Goal: Task Accomplishment & Management: Manage account settings

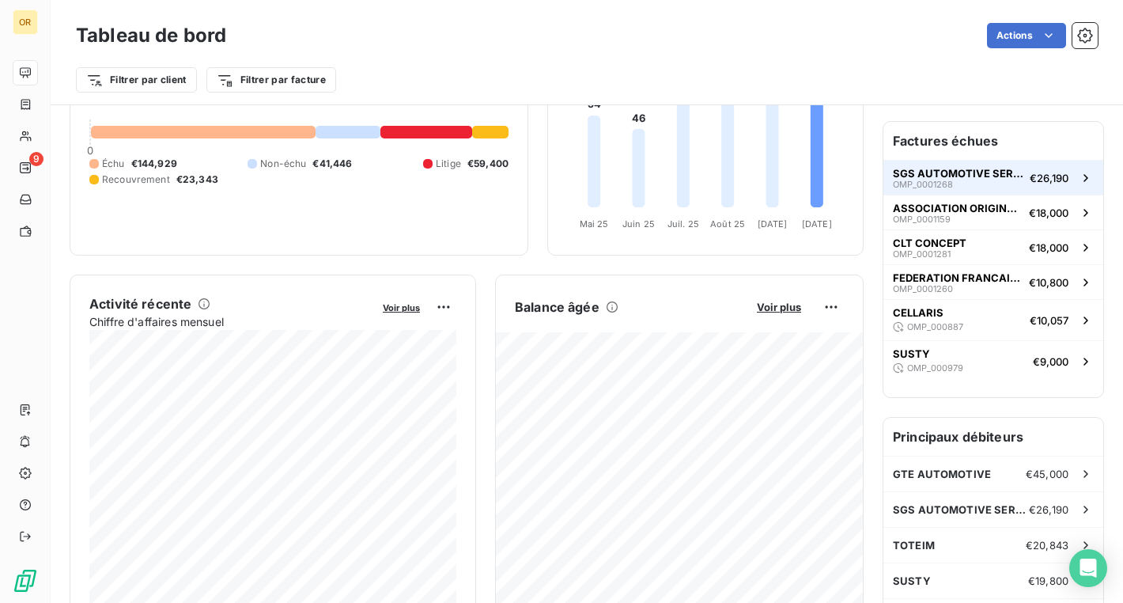
scroll to position [28, 0]
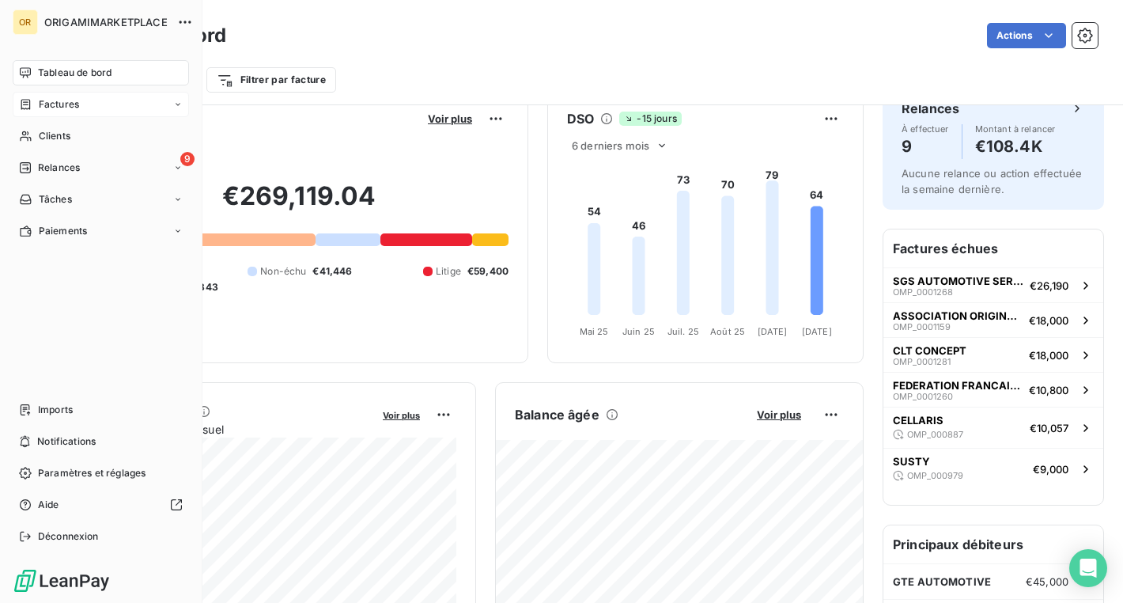
click at [72, 107] on span "Factures" at bounding box center [59, 104] width 40 height 14
click at [74, 138] on span "Factures" at bounding box center [58, 136] width 40 height 14
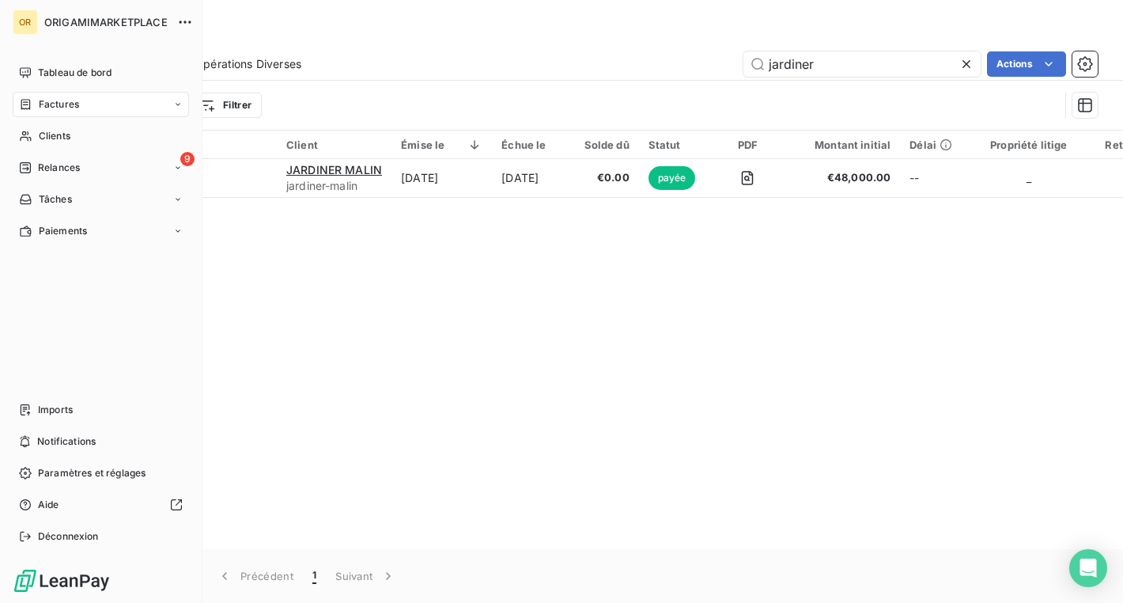
click at [39, 110] on span "Factures" at bounding box center [59, 104] width 40 height 14
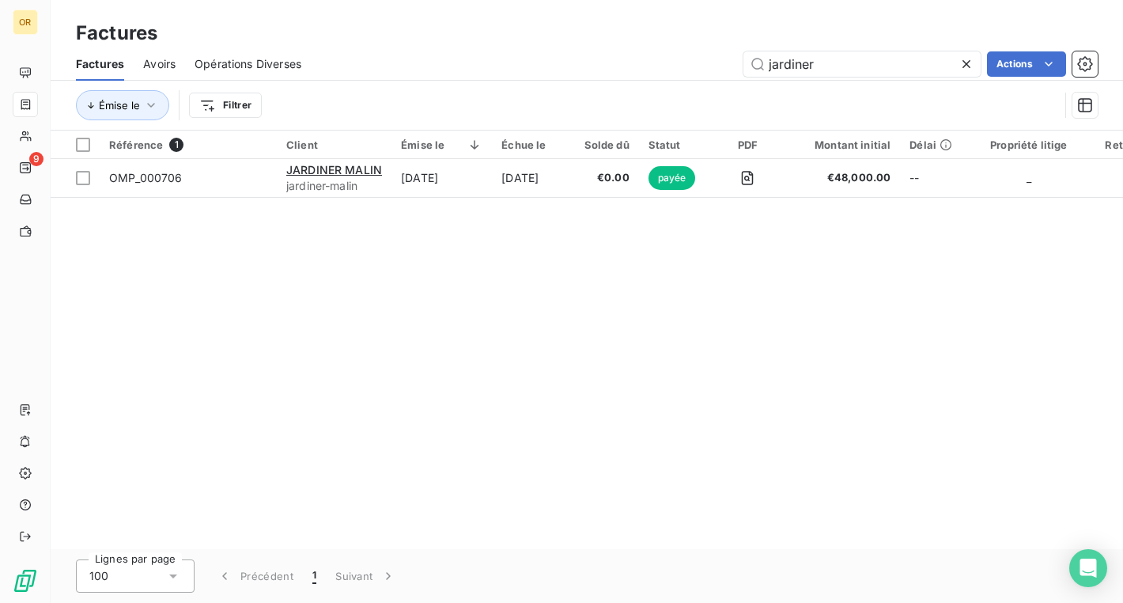
click at [969, 62] on icon at bounding box center [967, 64] width 16 height 16
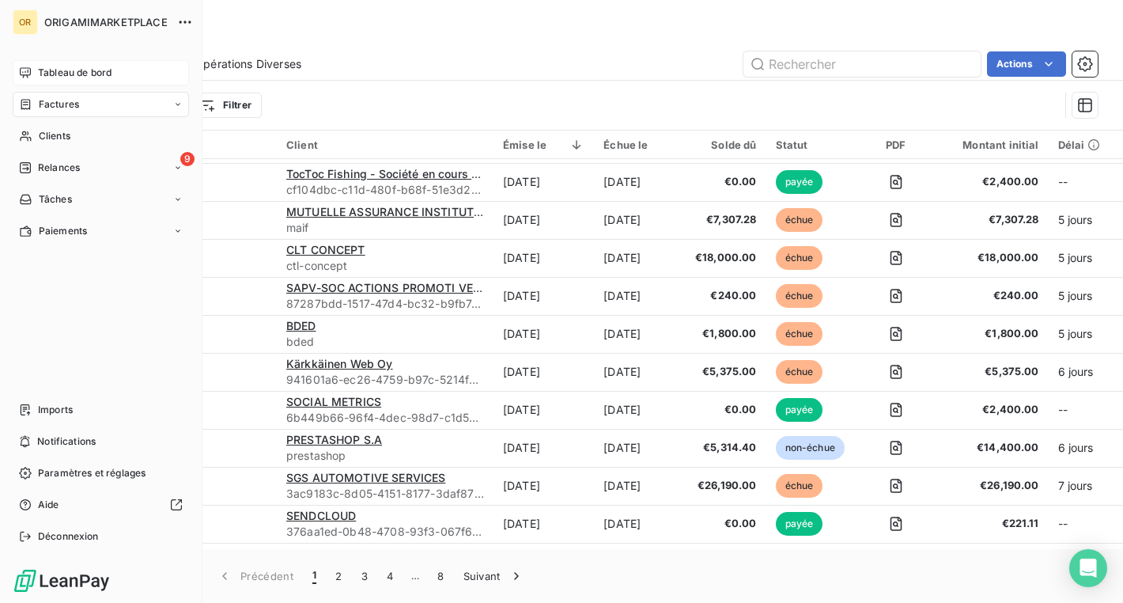
scroll to position [444, 0]
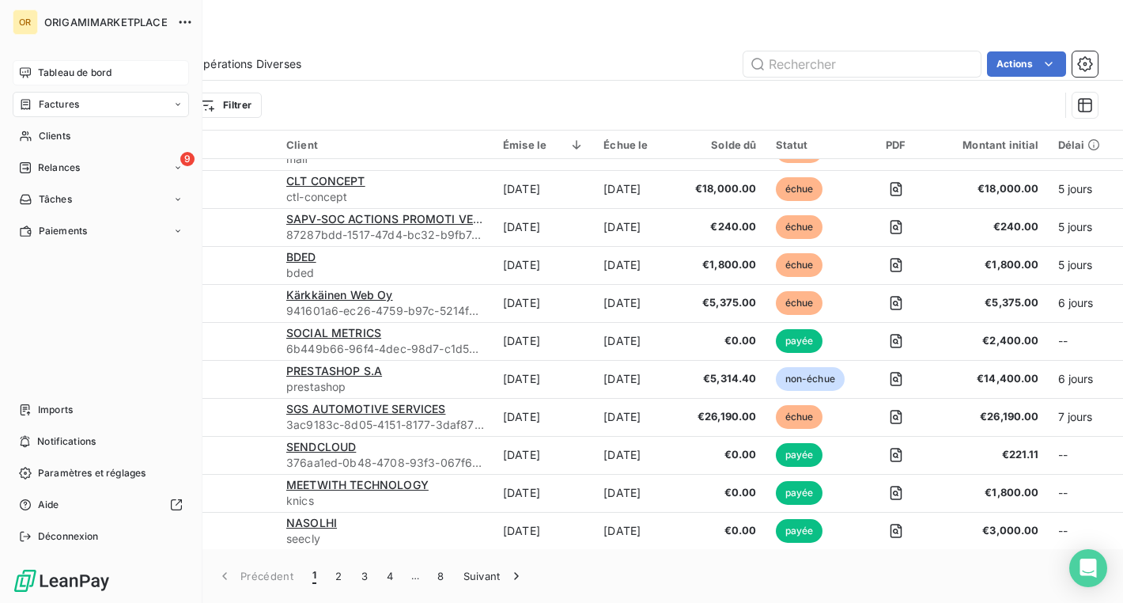
click at [28, 72] on icon at bounding box center [25, 72] width 13 height 13
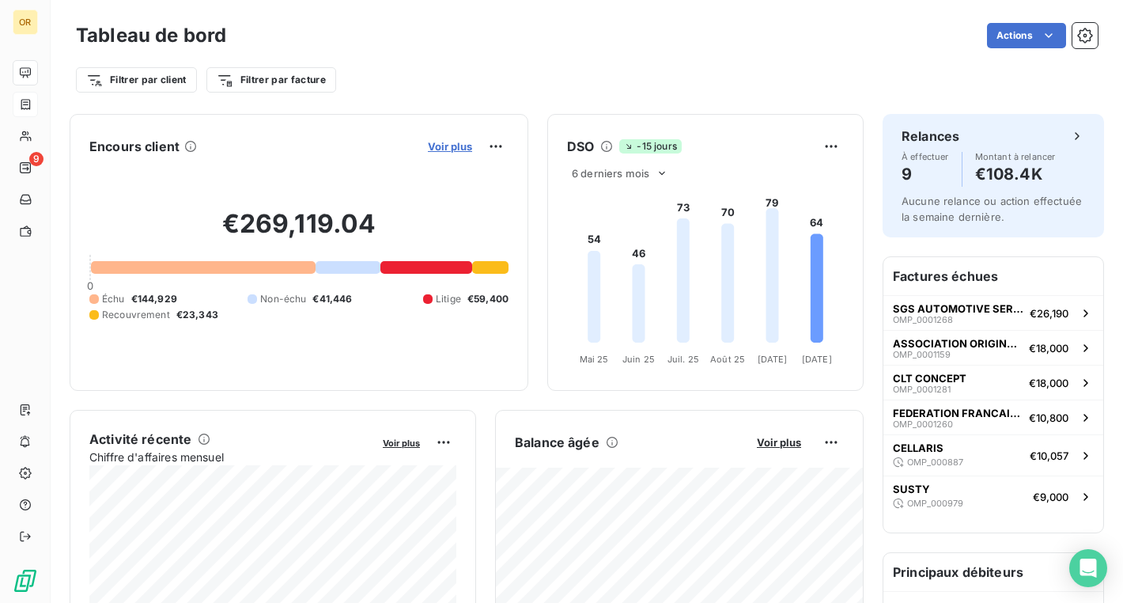
click at [449, 149] on span "Voir plus" at bounding box center [450, 146] width 44 height 13
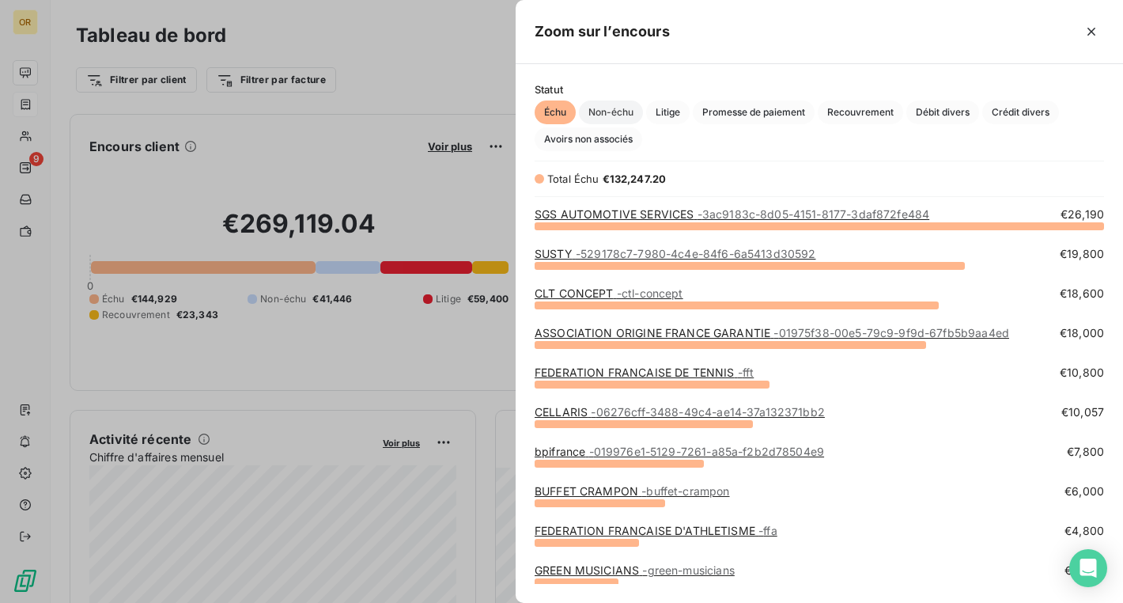
click at [615, 112] on span "Non-échu" at bounding box center [611, 112] width 64 height 24
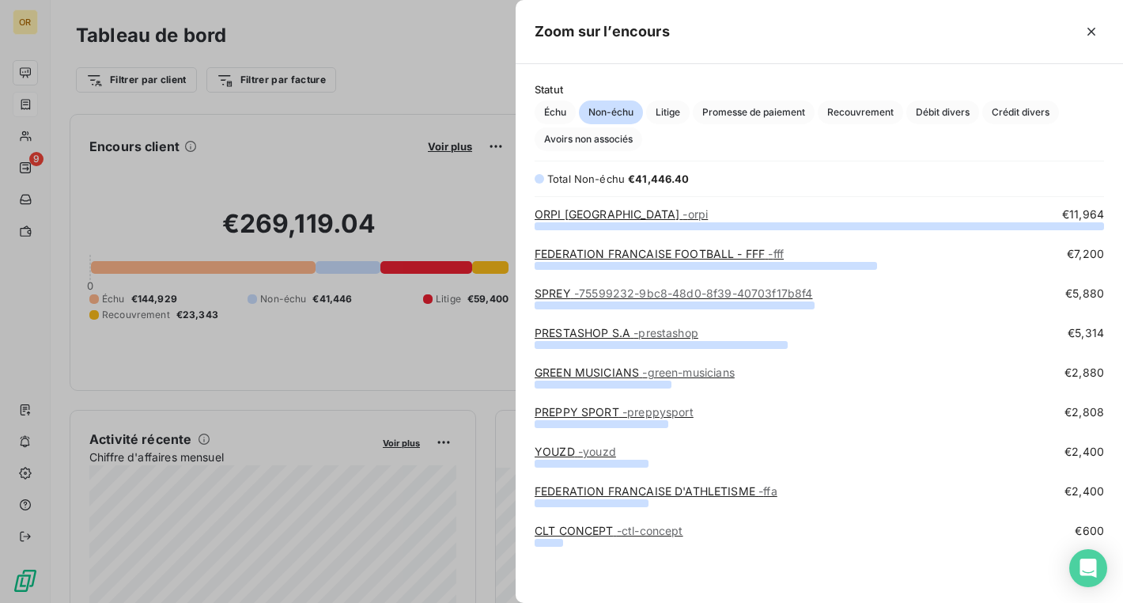
scroll to position [377, 607]
click at [558, 106] on span "Échu" at bounding box center [555, 112] width 41 height 24
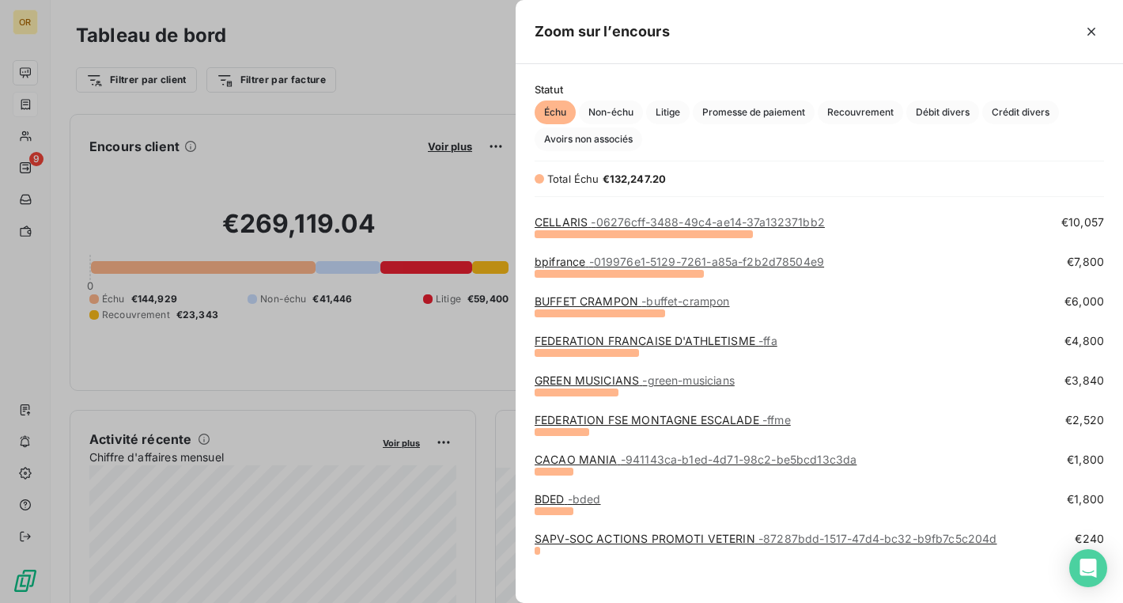
scroll to position [195, 0]
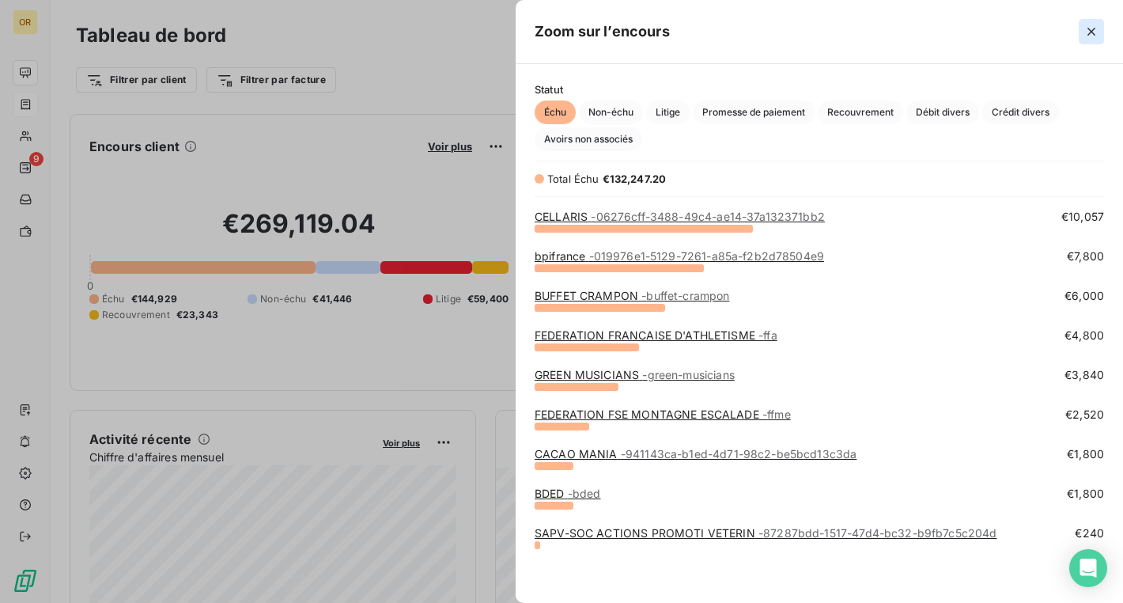
click at [1087, 21] on button "button" at bounding box center [1091, 31] width 25 height 25
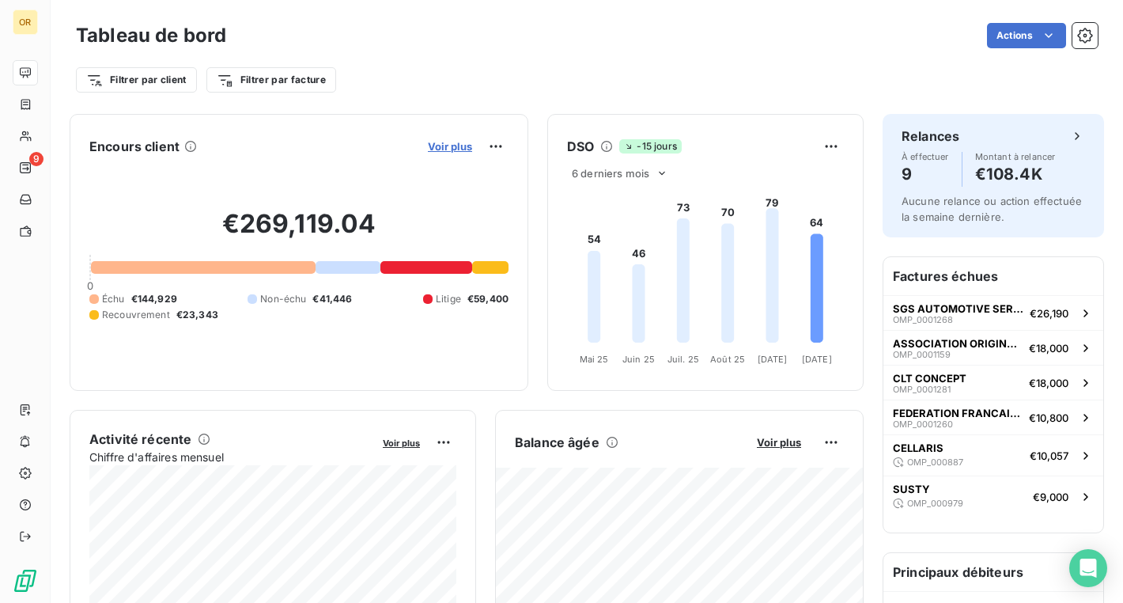
click at [449, 152] on span "Voir plus" at bounding box center [450, 146] width 44 height 13
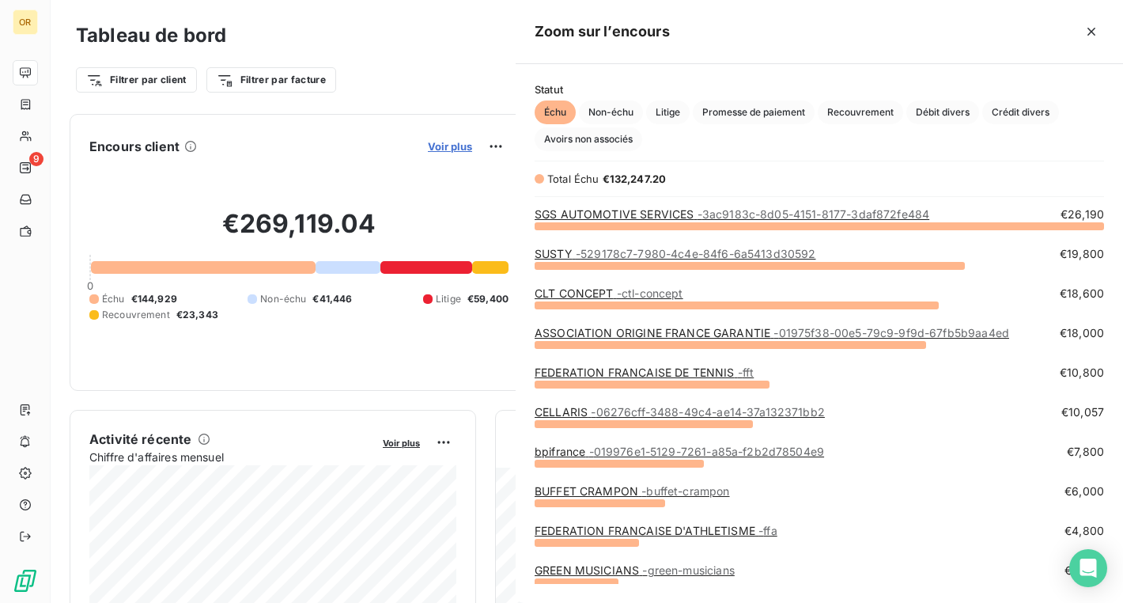
scroll to position [377, 607]
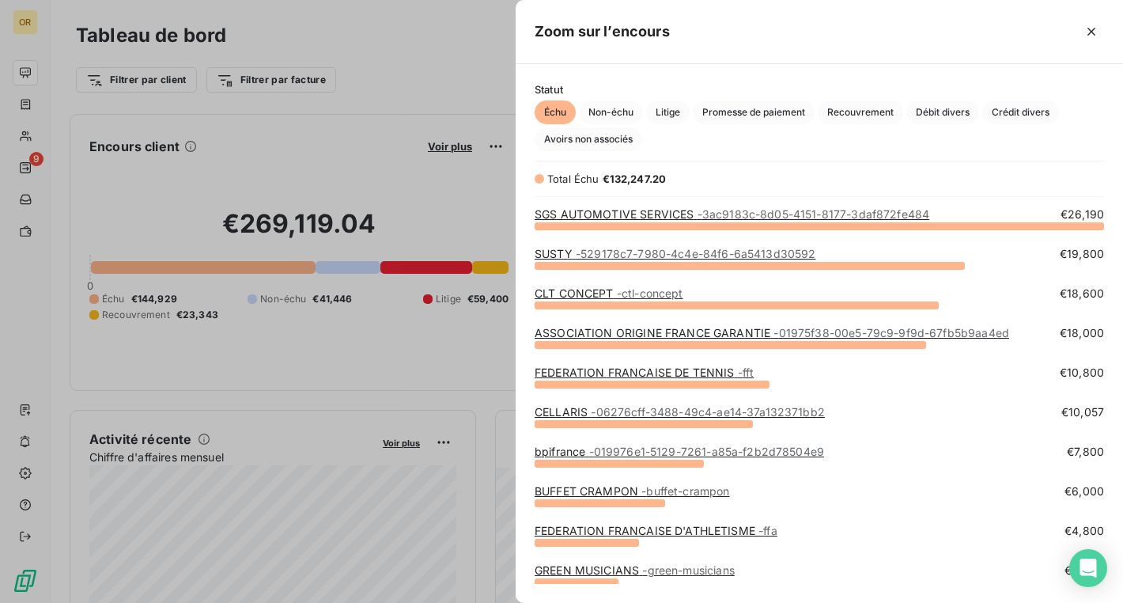
click at [459, 151] on div at bounding box center [561, 301] width 1123 height 603
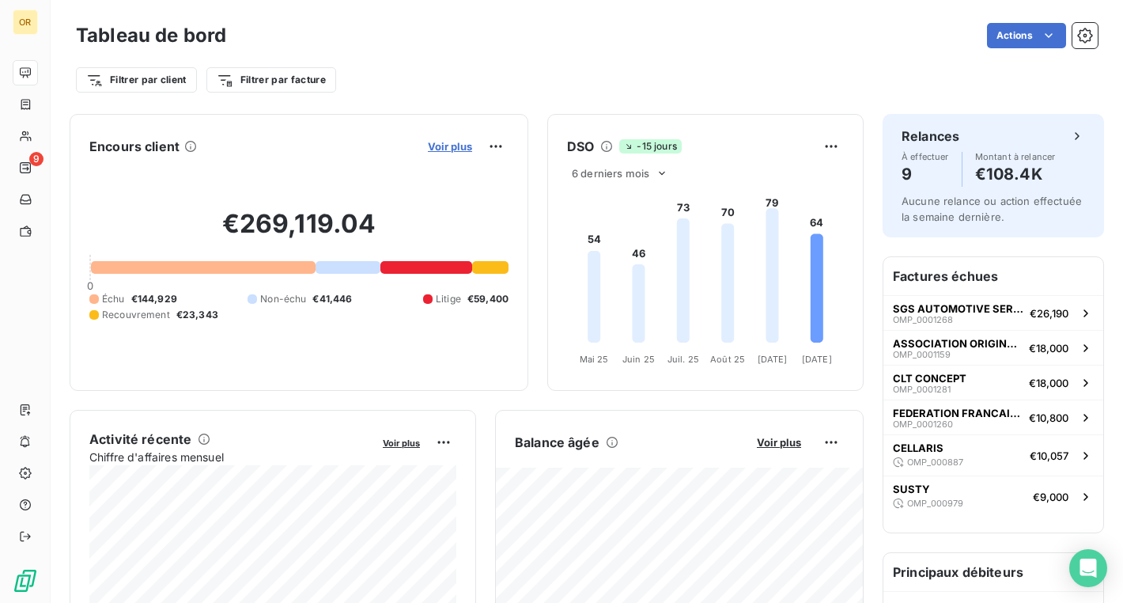
click at [458, 144] on span "Voir plus" at bounding box center [450, 146] width 44 height 13
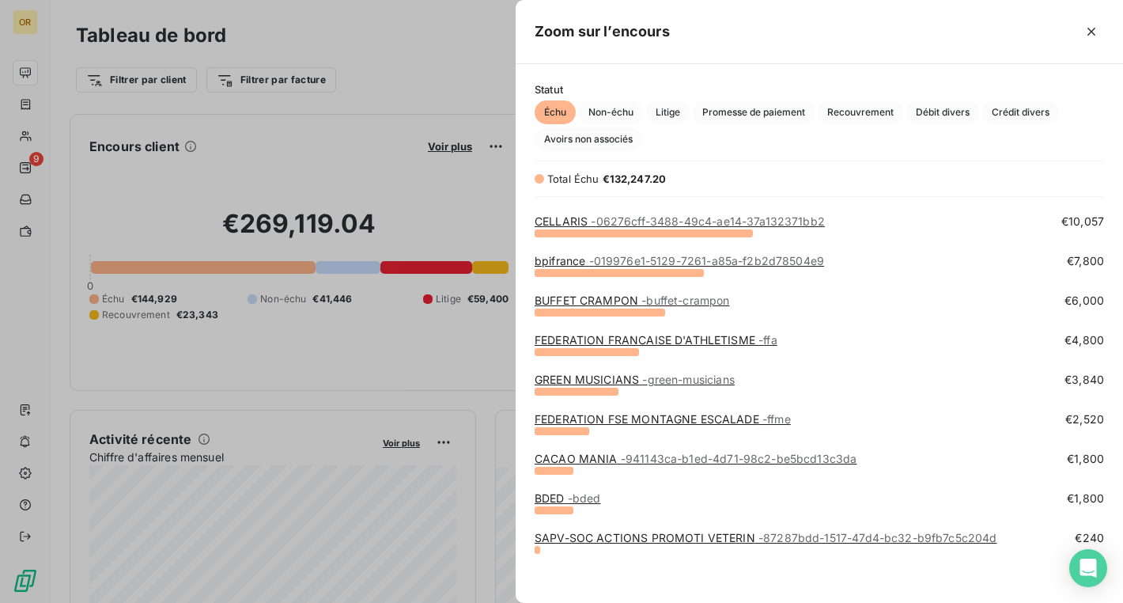
scroll to position [195, 0]
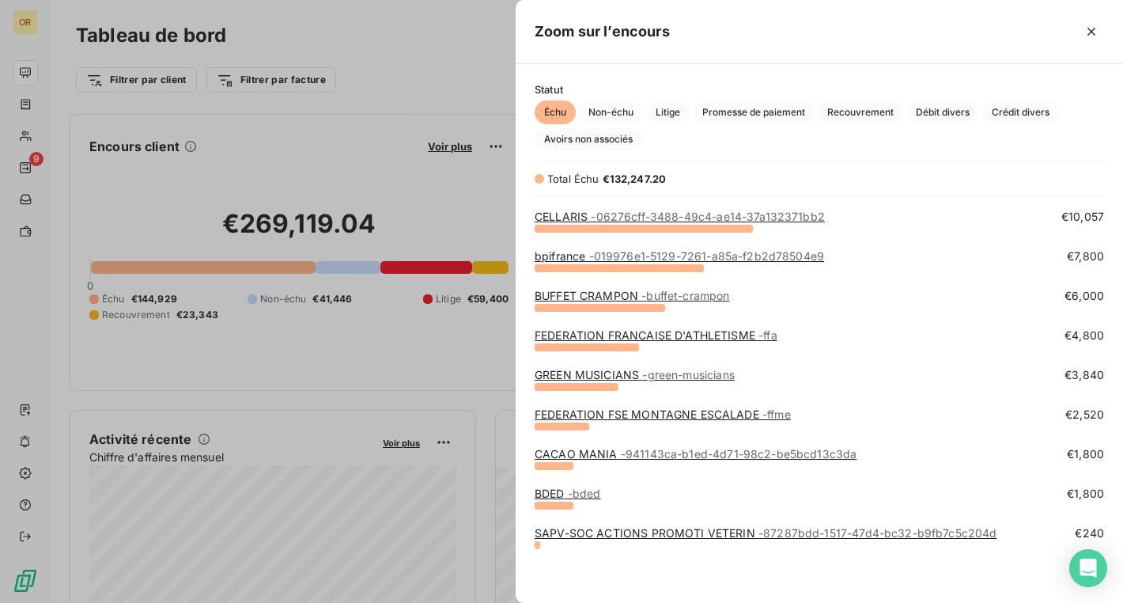
click at [603, 97] on div "Statut Échu Non-échu Litige Promesse de paiement Recouvrement Débit divers Créd…" at bounding box center [819, 117] width 607 height 68
click at [603, 101] on span "Non-échu" at bounding box center [611, 112] width 64 height 24
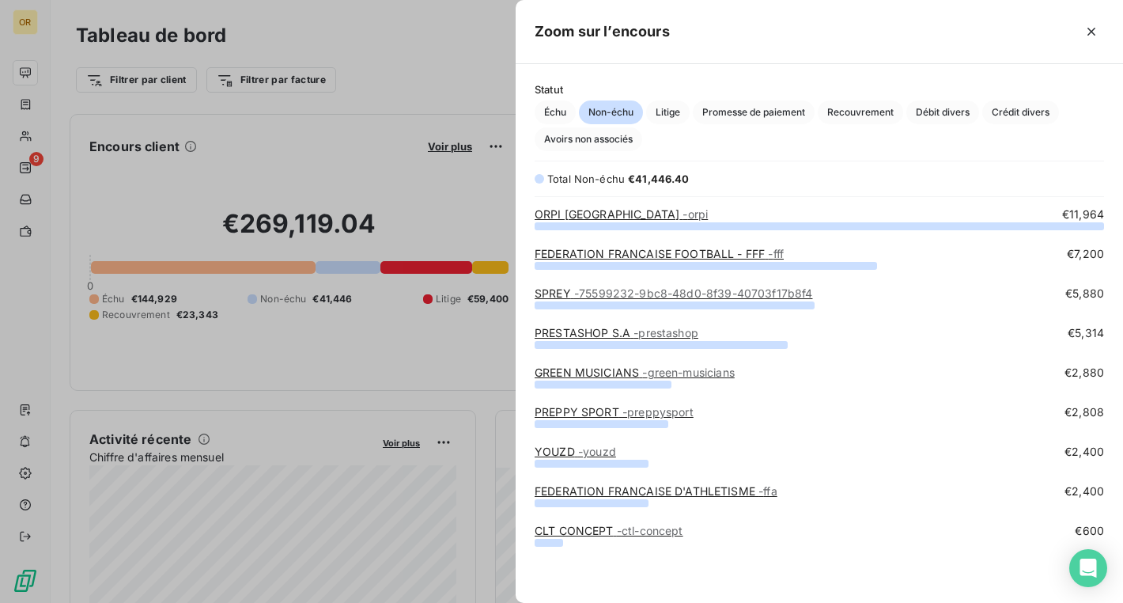
scroll to position [377, 607]
click at [789, 293] on span "- 75599232-9bc8-48d0-8f39-40703f17b8f4" at bounding box center [693, 292] width 239 height 13
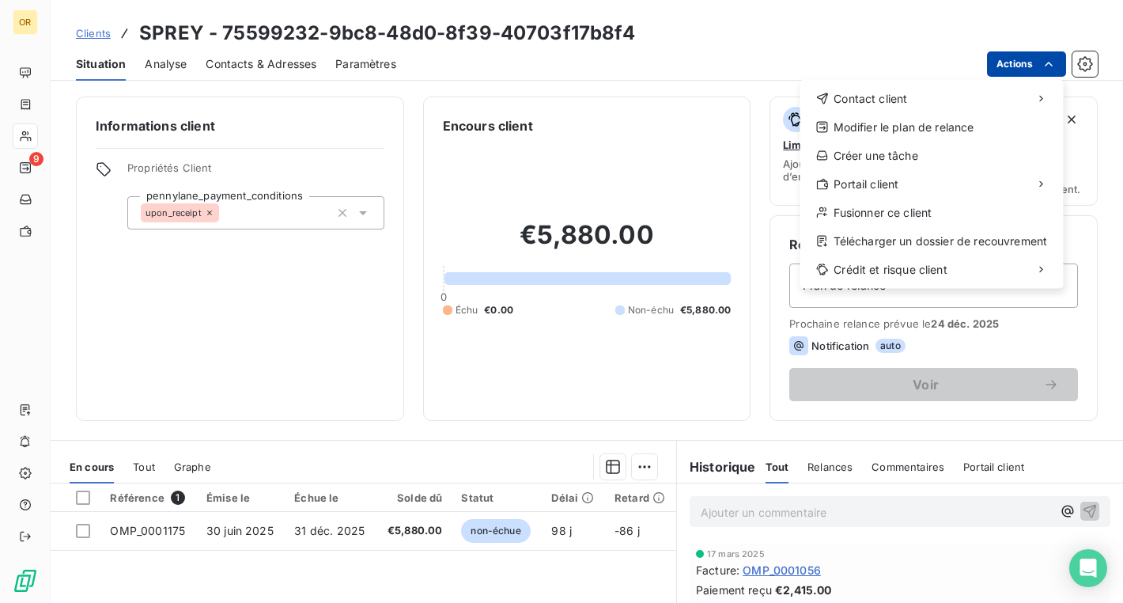
click at [1034, 62] on html "OR 9 Clients SPREY - 75599232-9bc8-48d0-8f39-40703f17b8f4 Situation Analyse Con…" at bounding box center [561, 301] width 1123 height 603
click at [1095, 65] on html "OR 9 Clients SPREY - 75599232-9bc8-48d0-8f39-40703f17b8f4 Situation Analyse Con…" at bounding box center [561, 301] width 1123 height 603
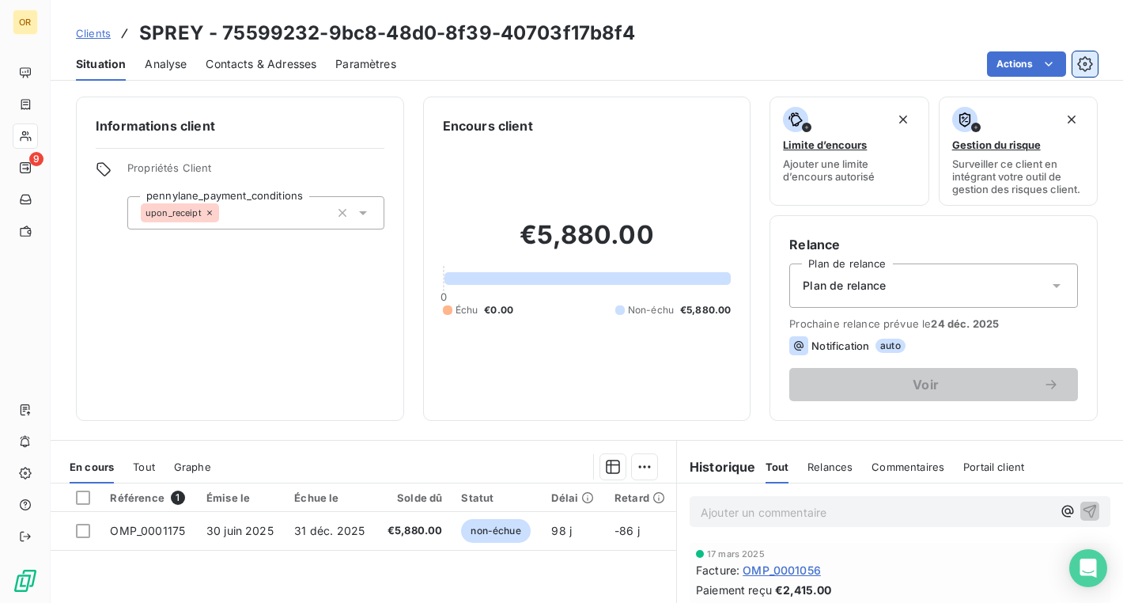
click at [1095, 65] on button "button" at bounding box center [1084, 63] width 25 height 25
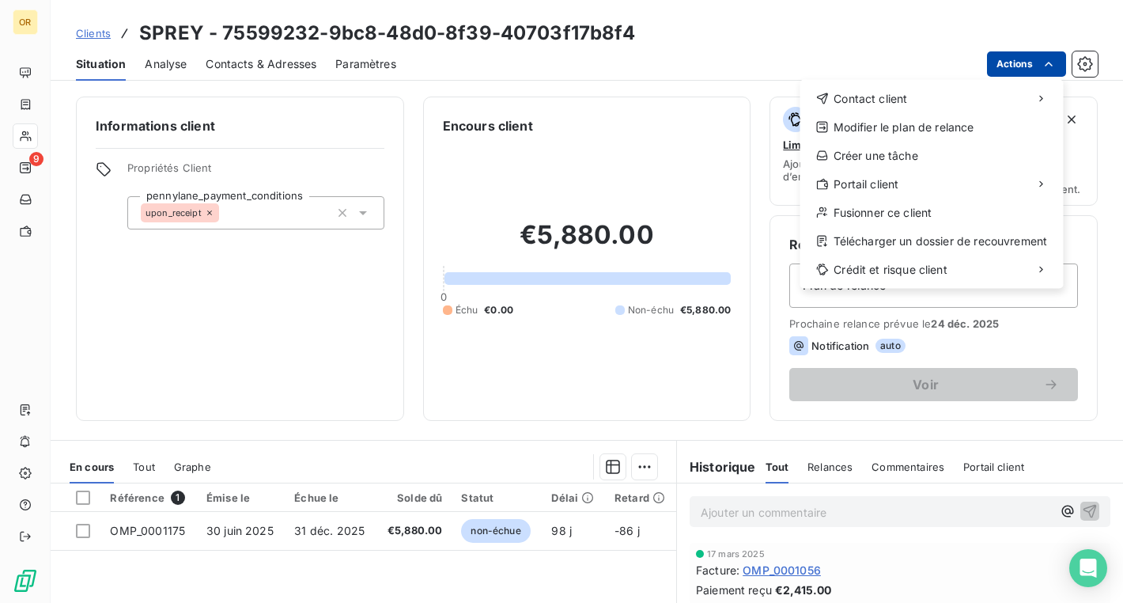
click at [1013, 60] on html "OR 9 Clients SPREY - 75599232-9bc8-48d0-8f39-40703f17b8f4 Situation Analyse Con…" at bounding box center [561, 301] width 1123 height 603
click at [719, 31] on html "OR 9 Clients SPREY - 75599232-9bc8-48d0-8f39-40703f17b8f4 Situation Analyse Con…" at bounding box center [561, 301] width 1123 height 603
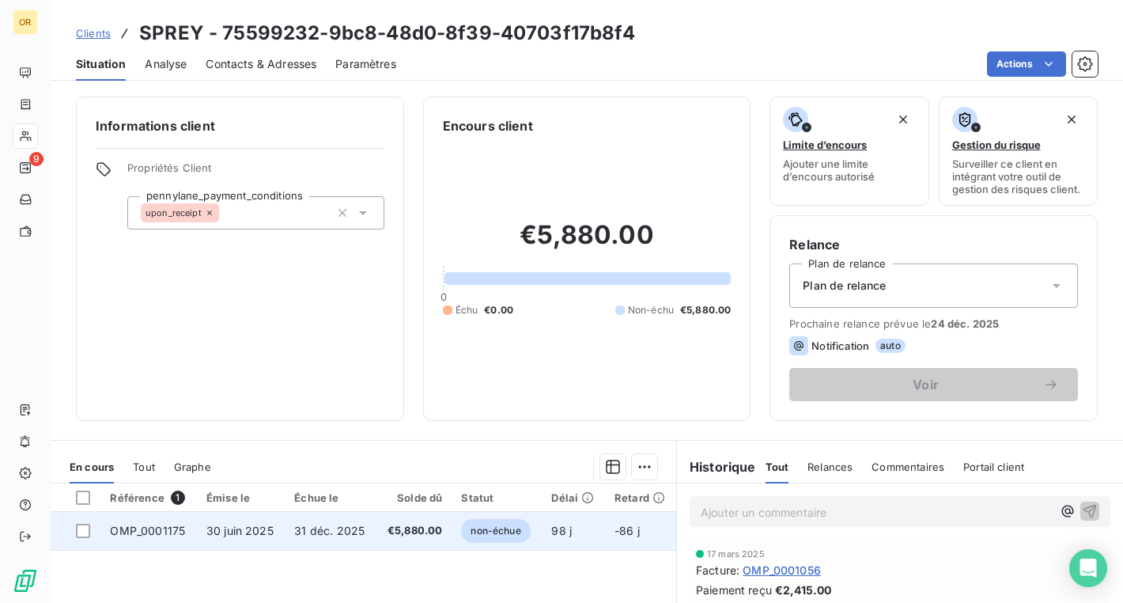
click at [647, 531] on td "-86 j" at bounding box center [640, 531] width 71 height 38
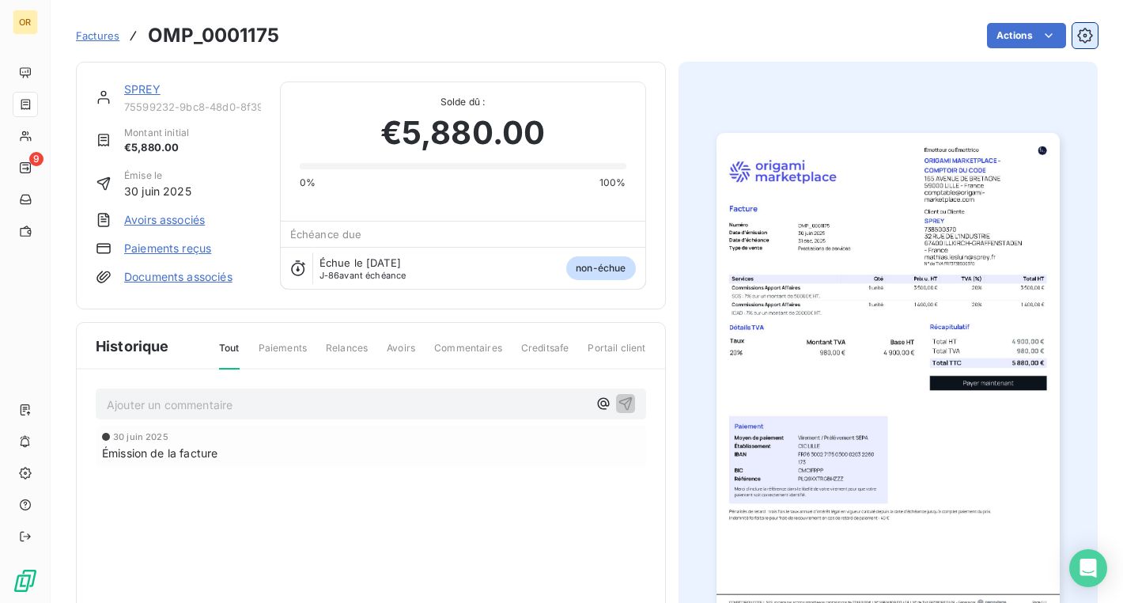
click at [1088, 32] on icon "button" at bounding box center [1085, 36] width 16 height 16
click at [1031, 40] on html "OR 9 Factures OMP_0001175 Actions SPREY 75599232-9bc8-48d0-8f39-40703f17b8f4 Mo…" at bounding box center [561, 301] width 1123 height 603
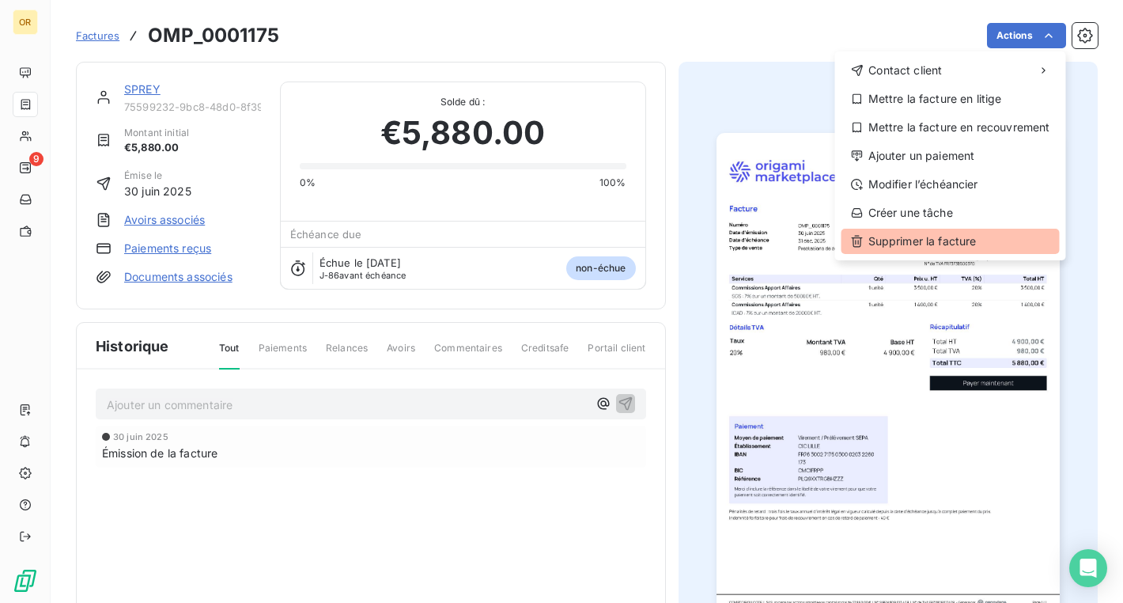
click at [922, 236] on div "Supprimer la facture" at bounding box center [950, 241] width 218 height 25
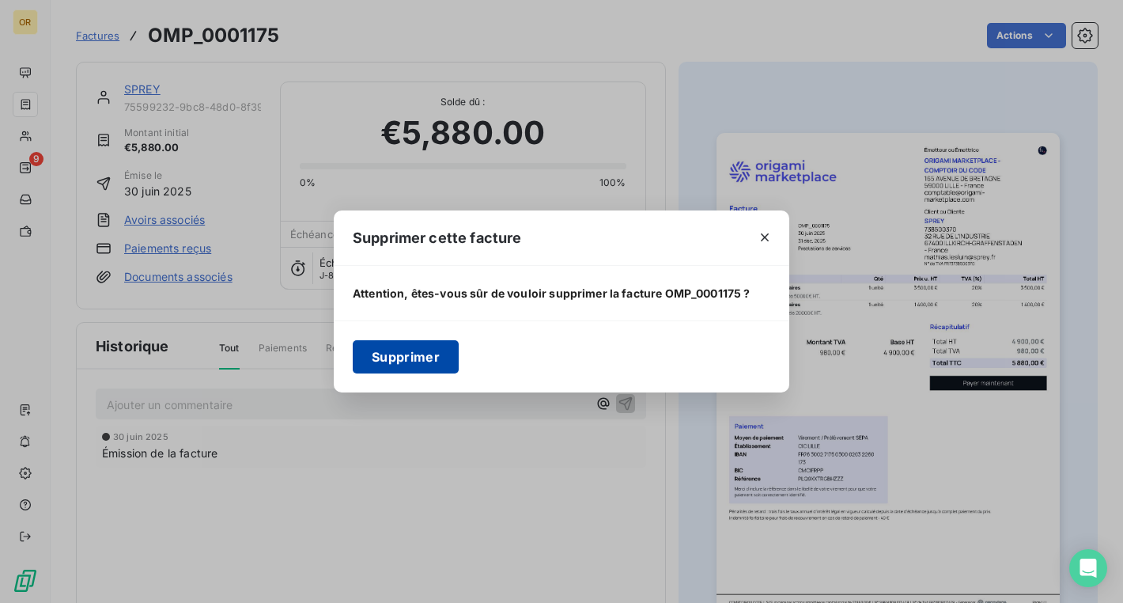
click at [399, 352] on button "Supprimer" at bounding box center [406, 356] width 106 height 33
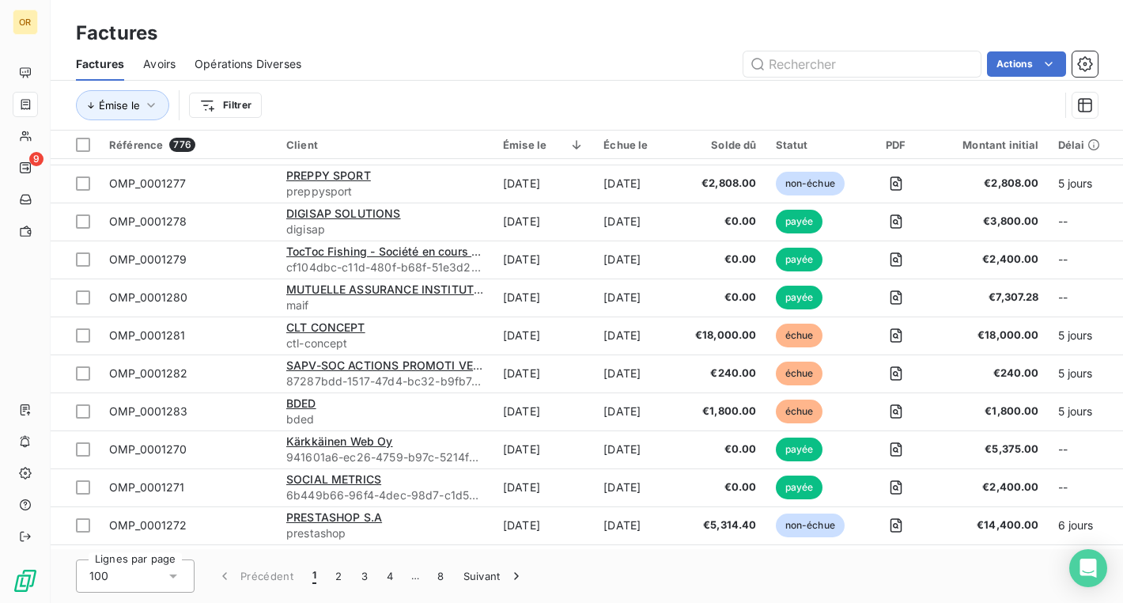
scroll to position [365, 0]
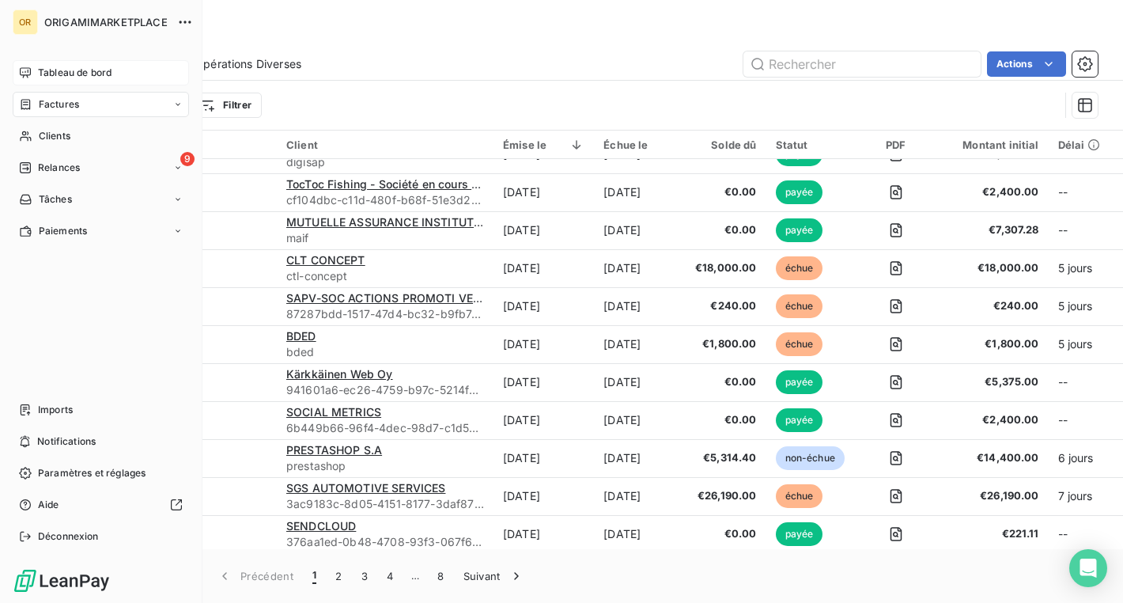
click at [33, 71] on div "Tableau de bord" at bounding box center [101, 72] width 176 height 25
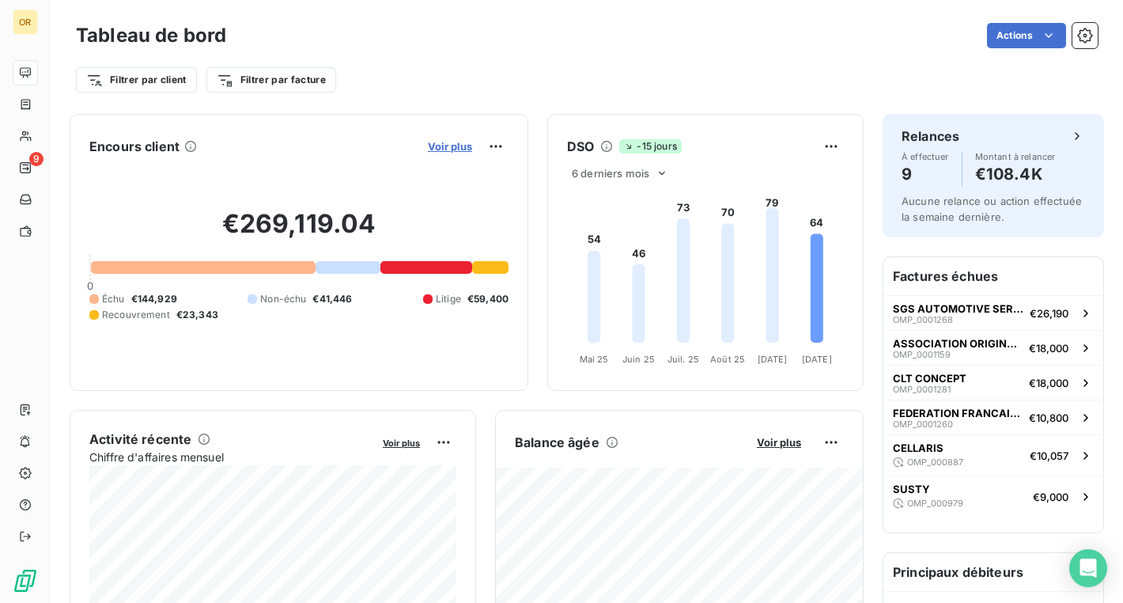
click at [451, 147] on span "Voir plus" at bounding box center [450, 146] width 44 height 13
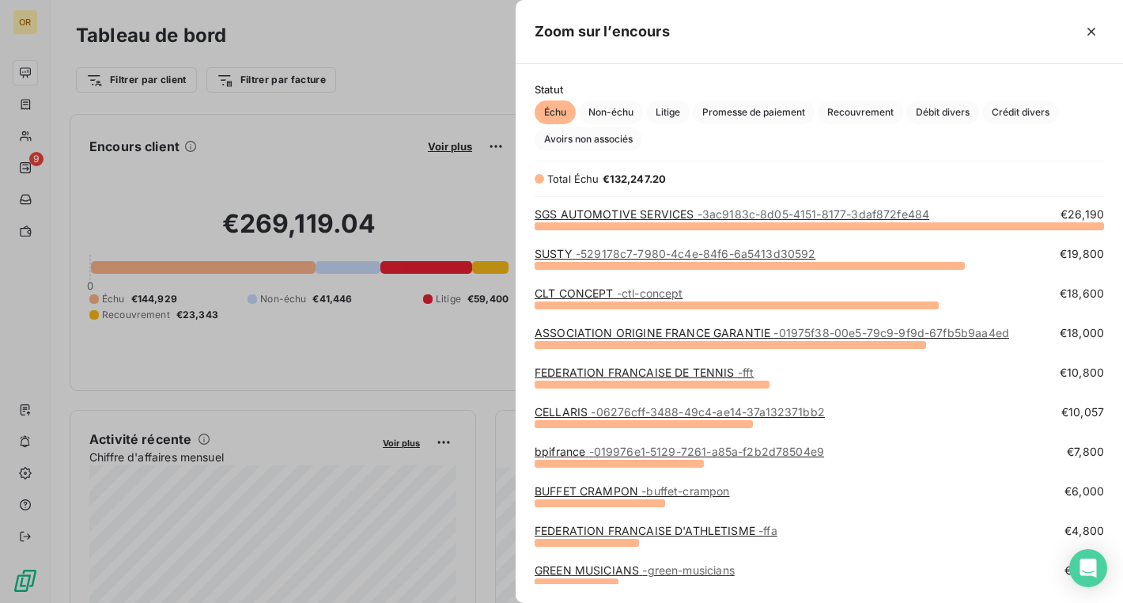
click at [406, 377] on div at bounding box center [561, 301] width 1123 height 603
